Goal: Task Accomplishment & Management: Manage account settings

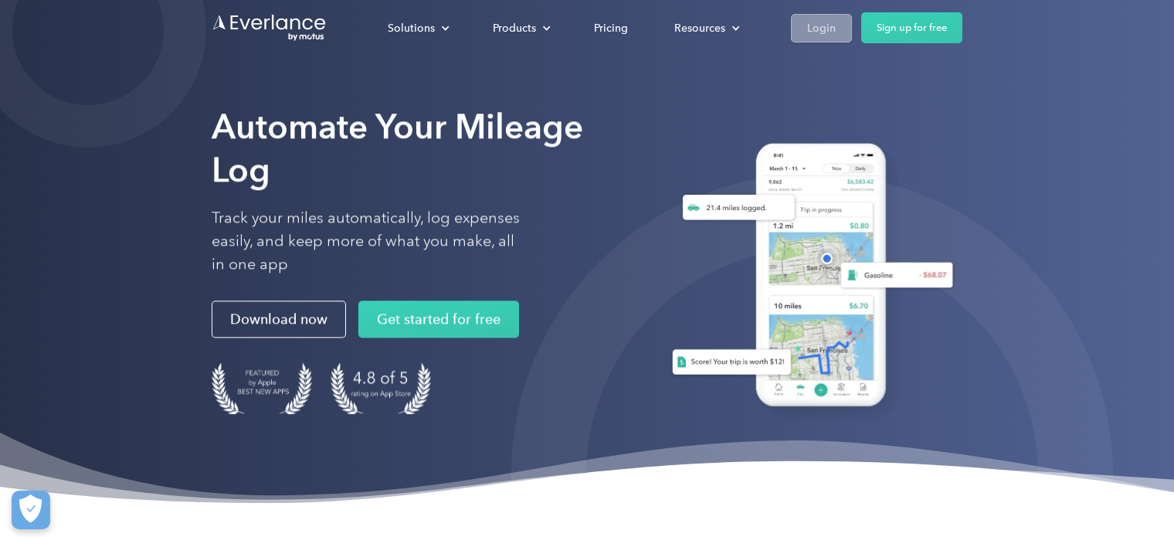
click at [813, 25] on div "Login" at bounding box center [821, 28] width 29 height 19
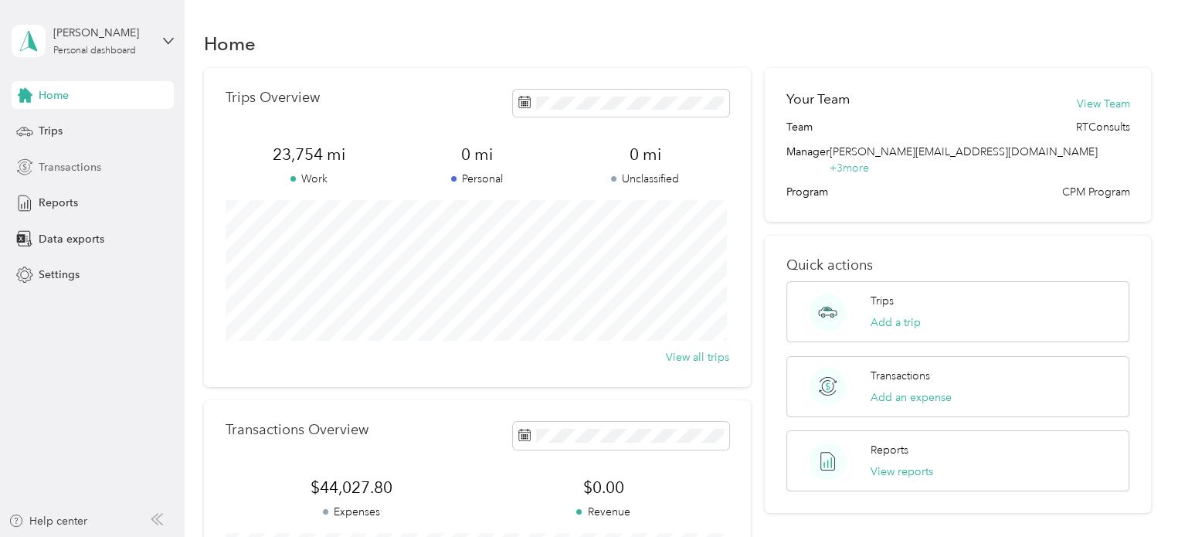
click at [49, 169] on span "Transactions" at bounding box center [70, 167] width 63 height 16
